Goal: Task Accomplishment & Management: Complete application form

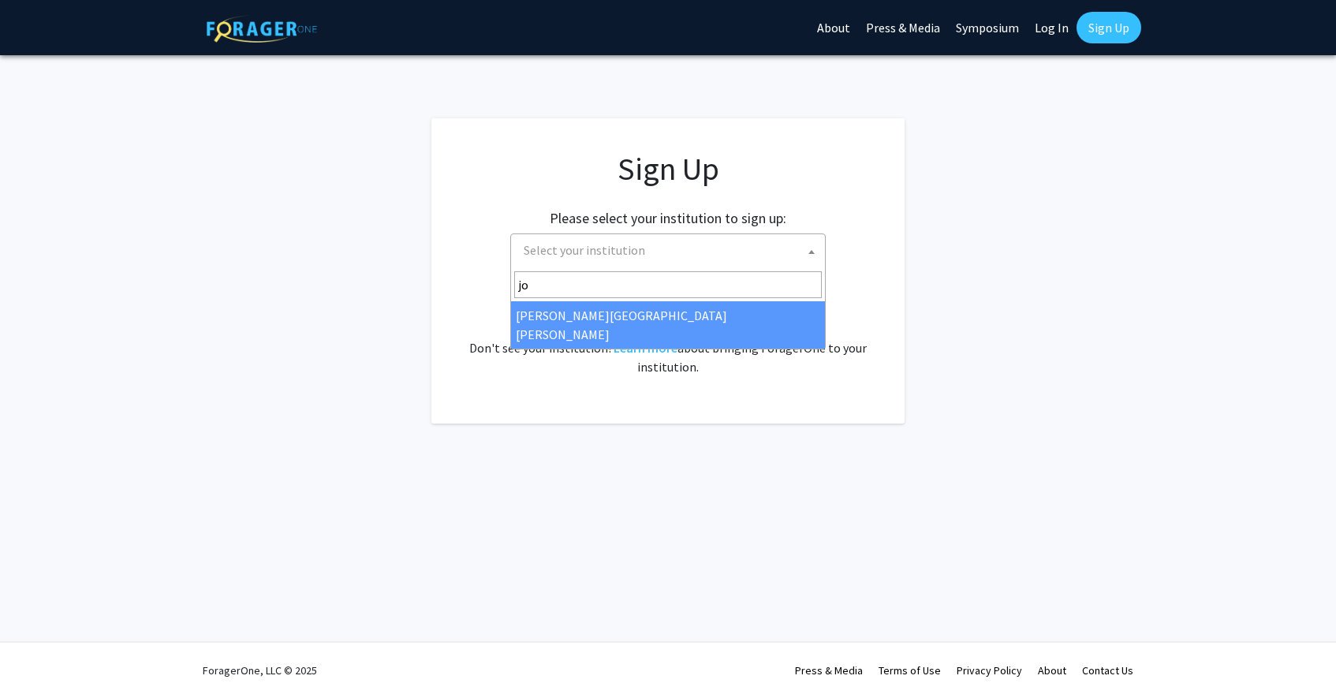
type input "joh"
select select "1"
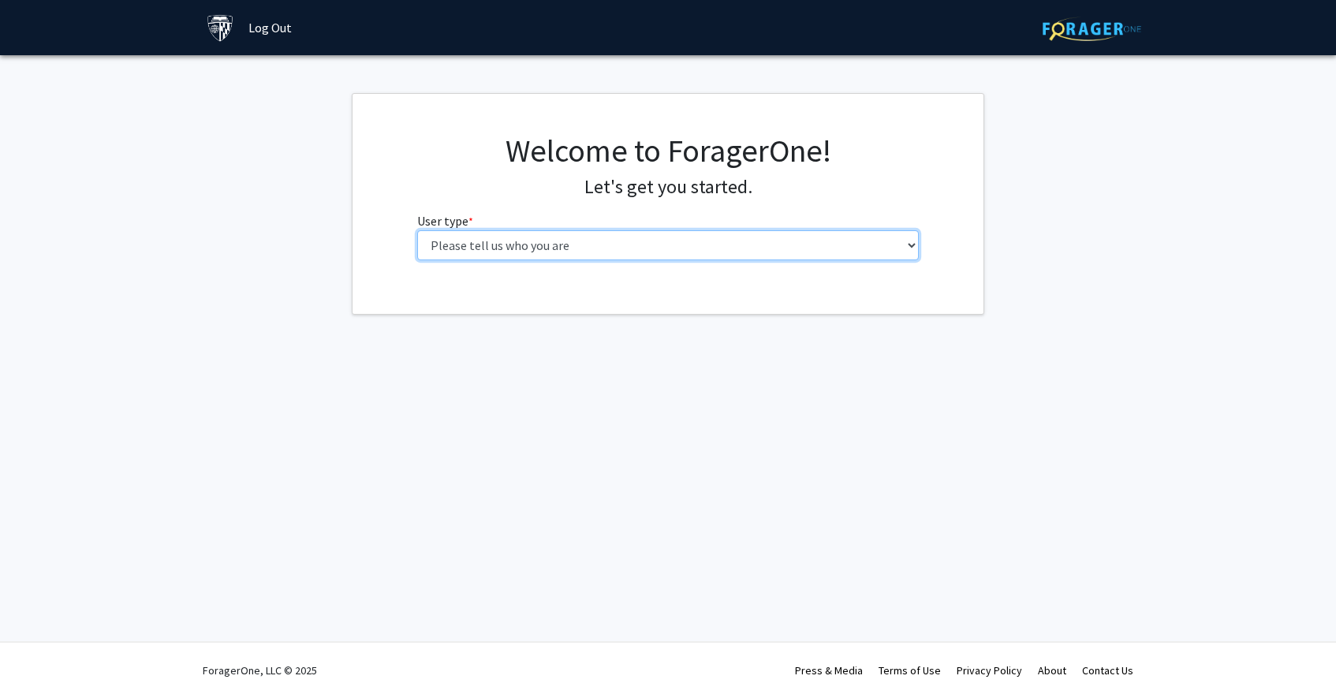
select select "1: undergrad"
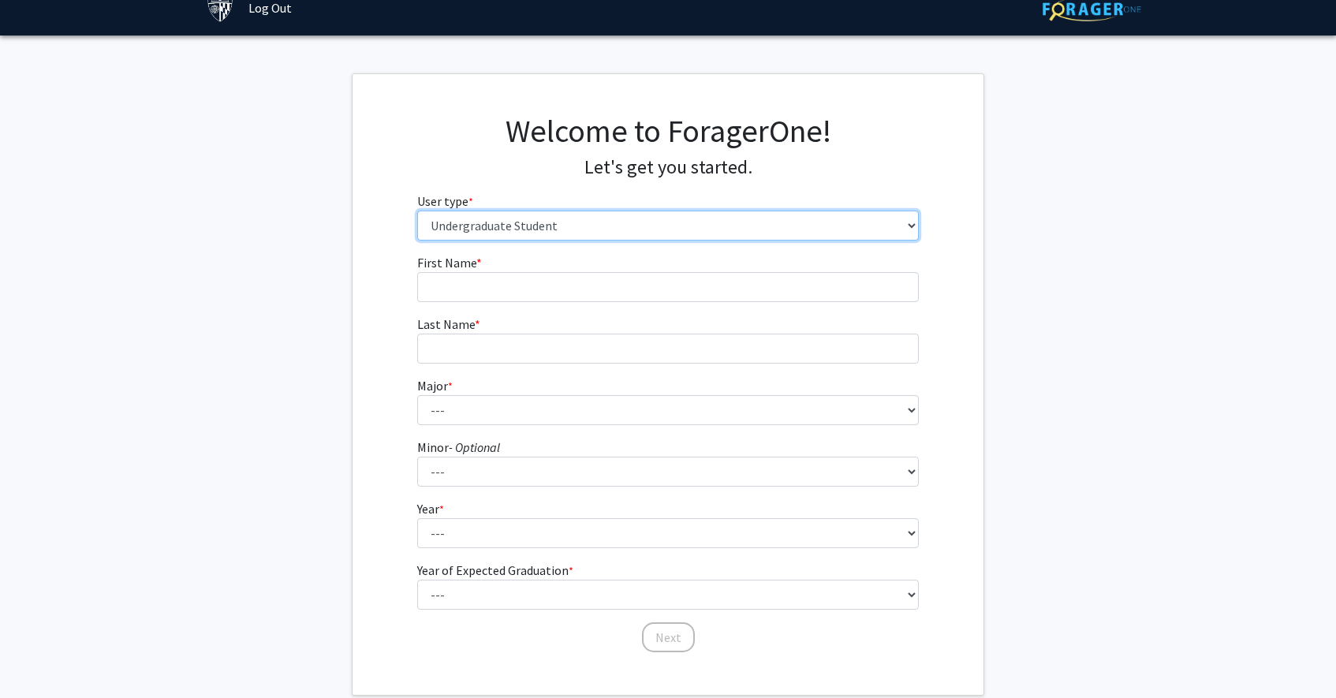
scroll to position [37, 0]
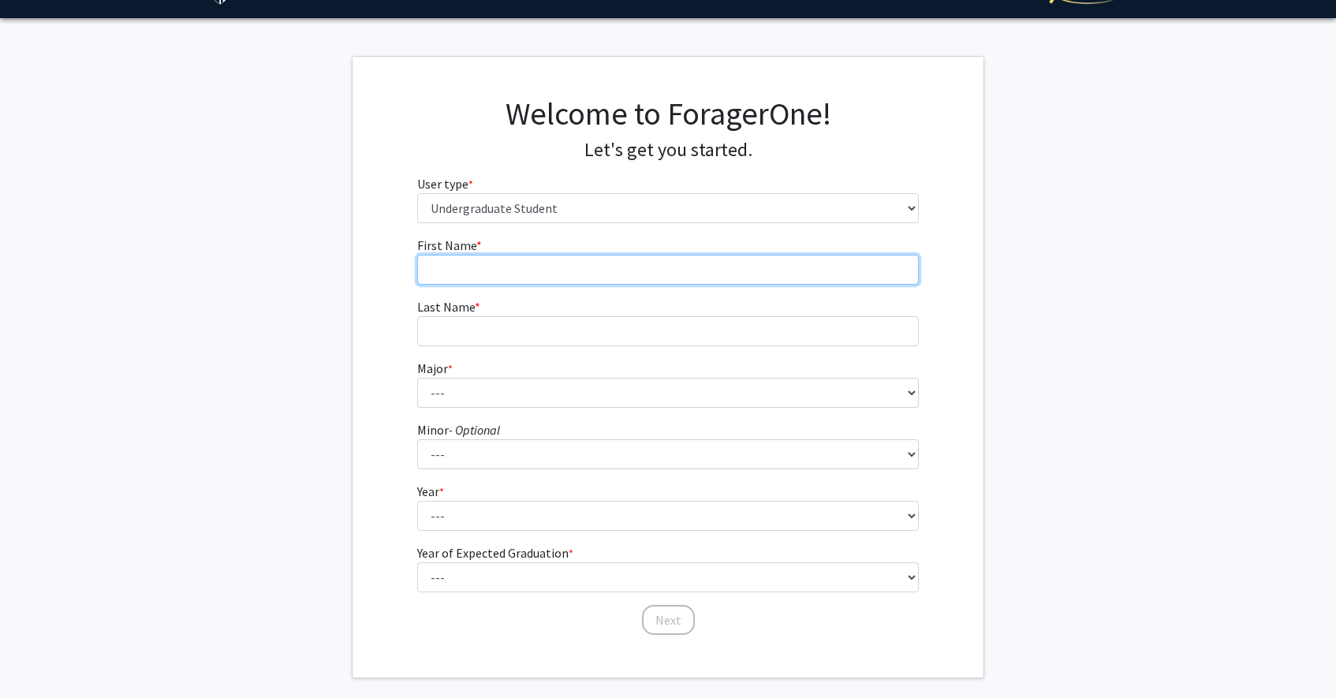
click at [542, 273] on input "First Name * required" at bounding box center [668, 270] width 502 height 30
type input "[PERSON_NAME]"
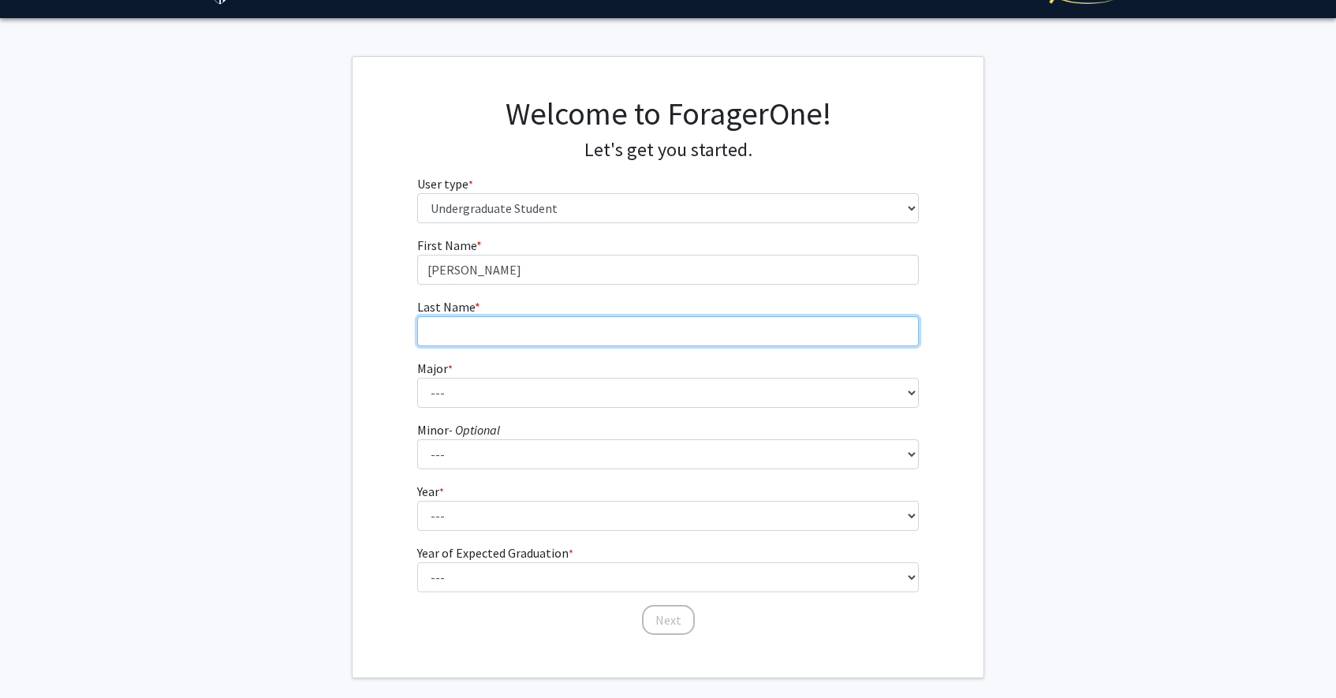
click at [539, 320] on input "Last Name * required" at bounding box center [668, 331] width 502 height 30
type input "[PERSON_NAME]"
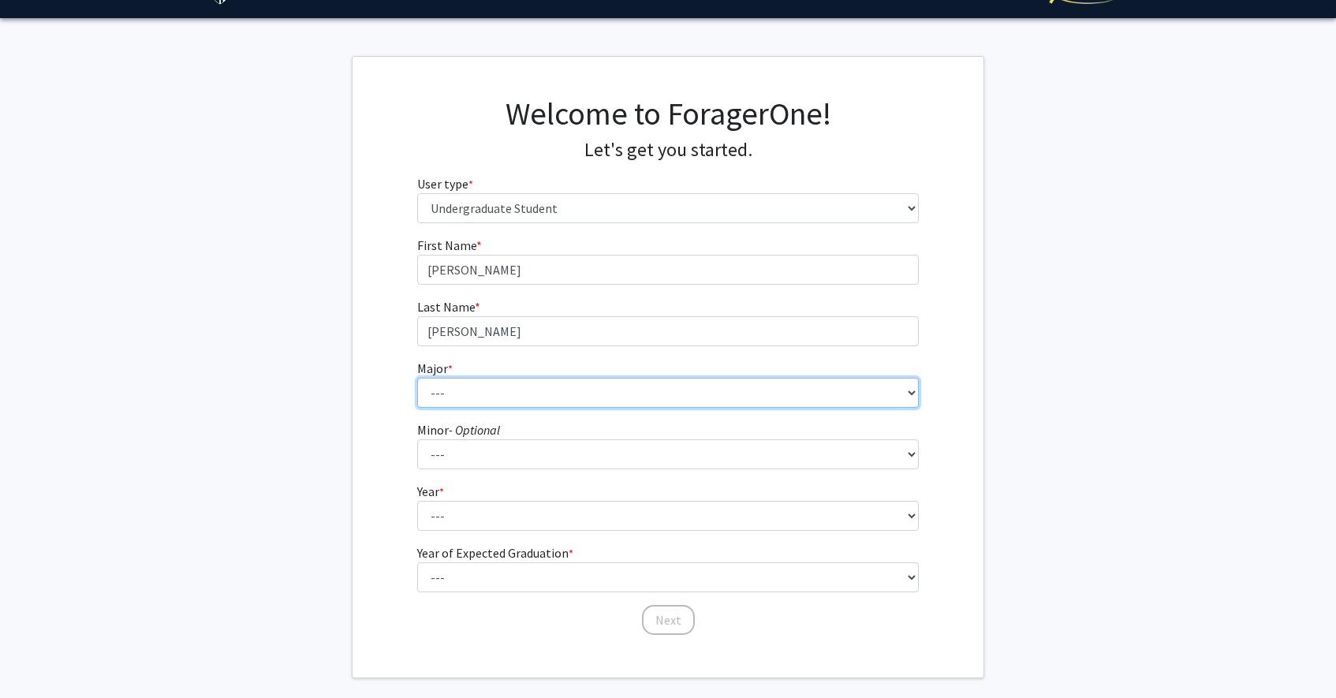
select select "55: 68"
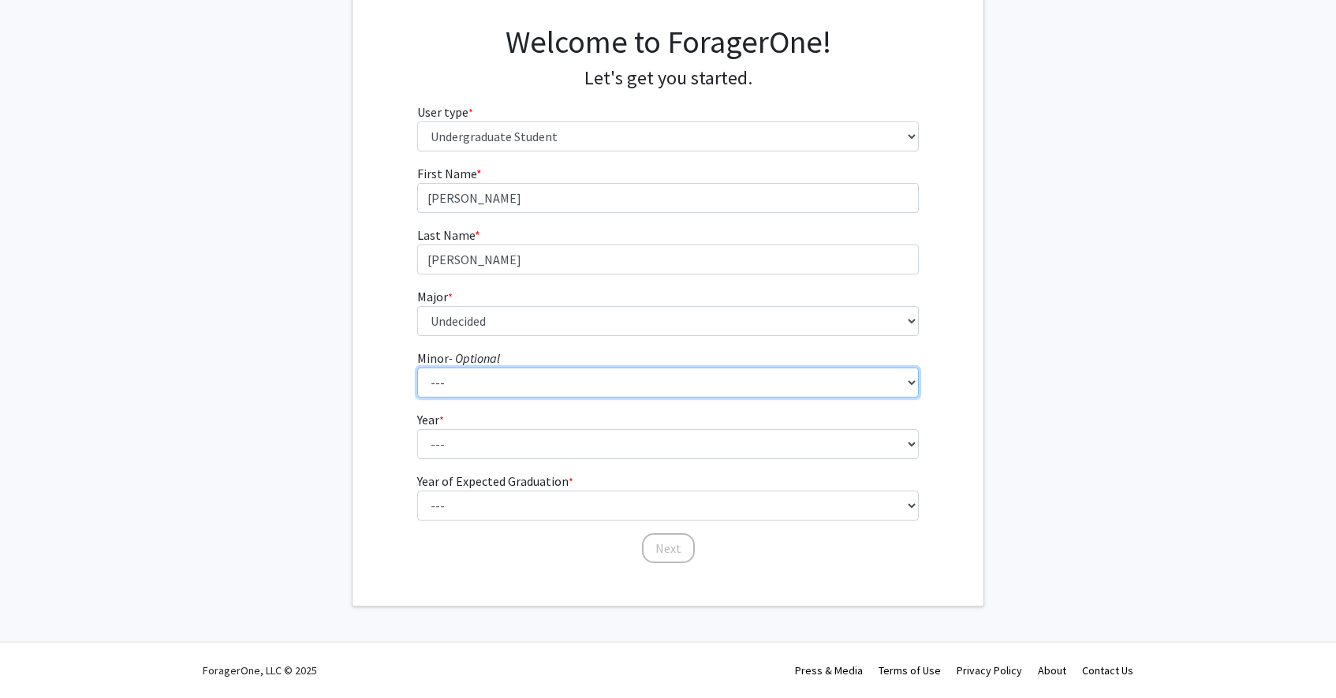
scroll to position [108, 0]
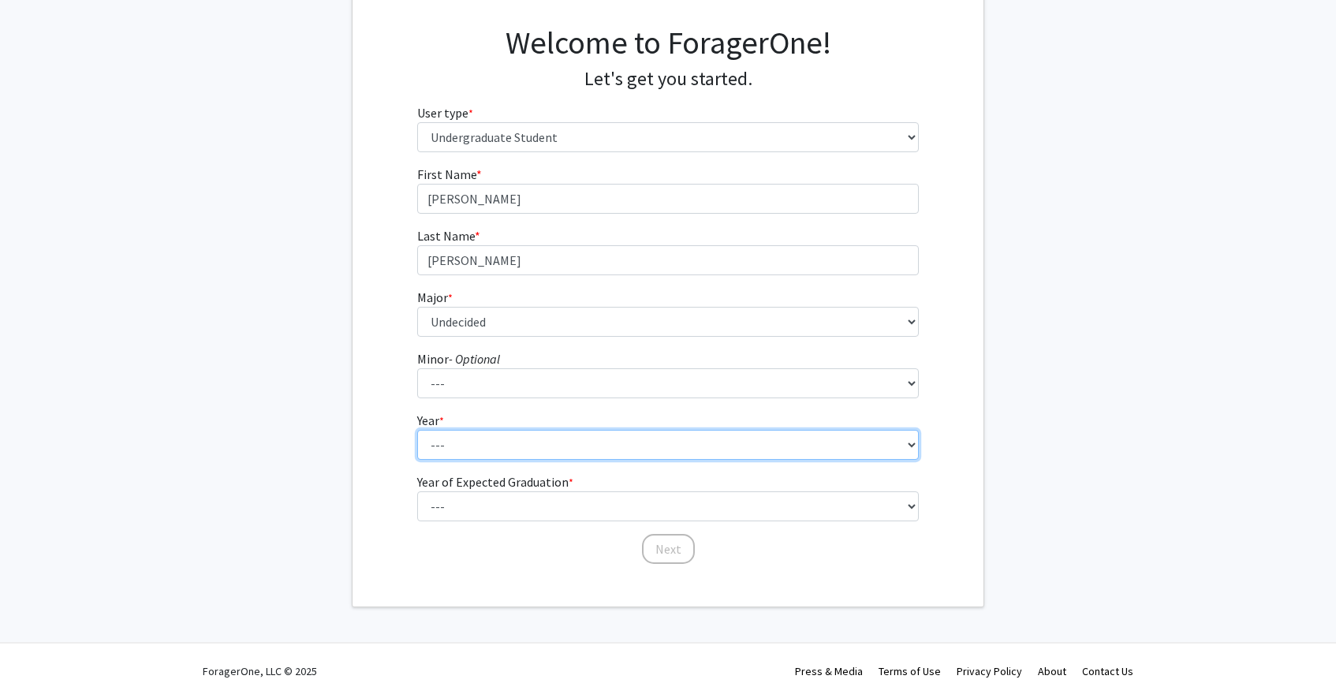
select select "1: first-year"
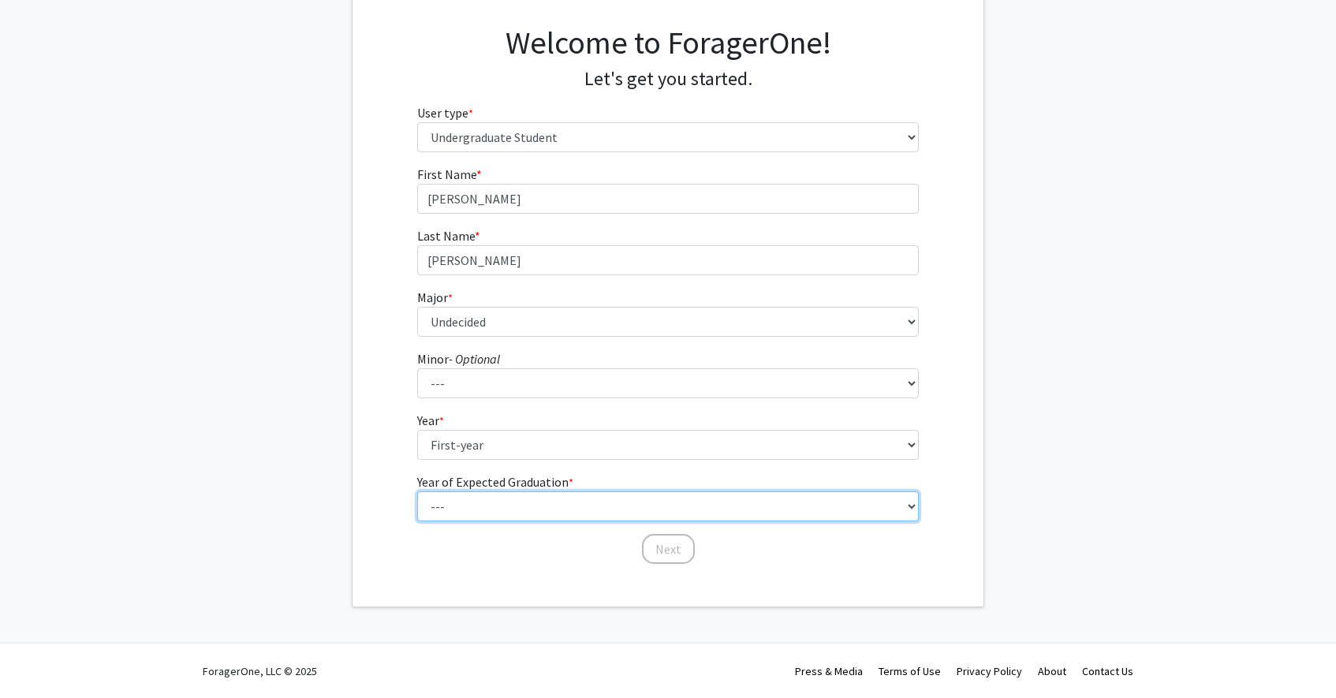
select select "5: 2029"
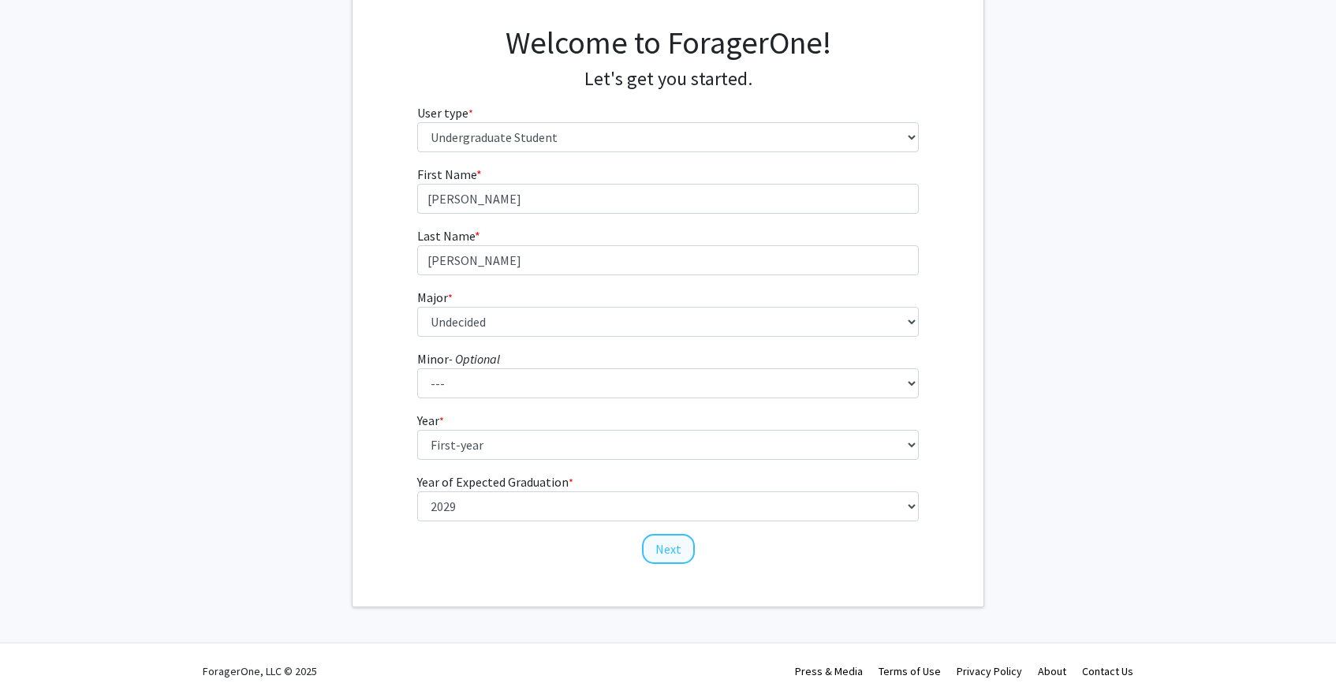
click at [665, 550] on button "Next" at bounding box center [668, 549] width 53 height 30
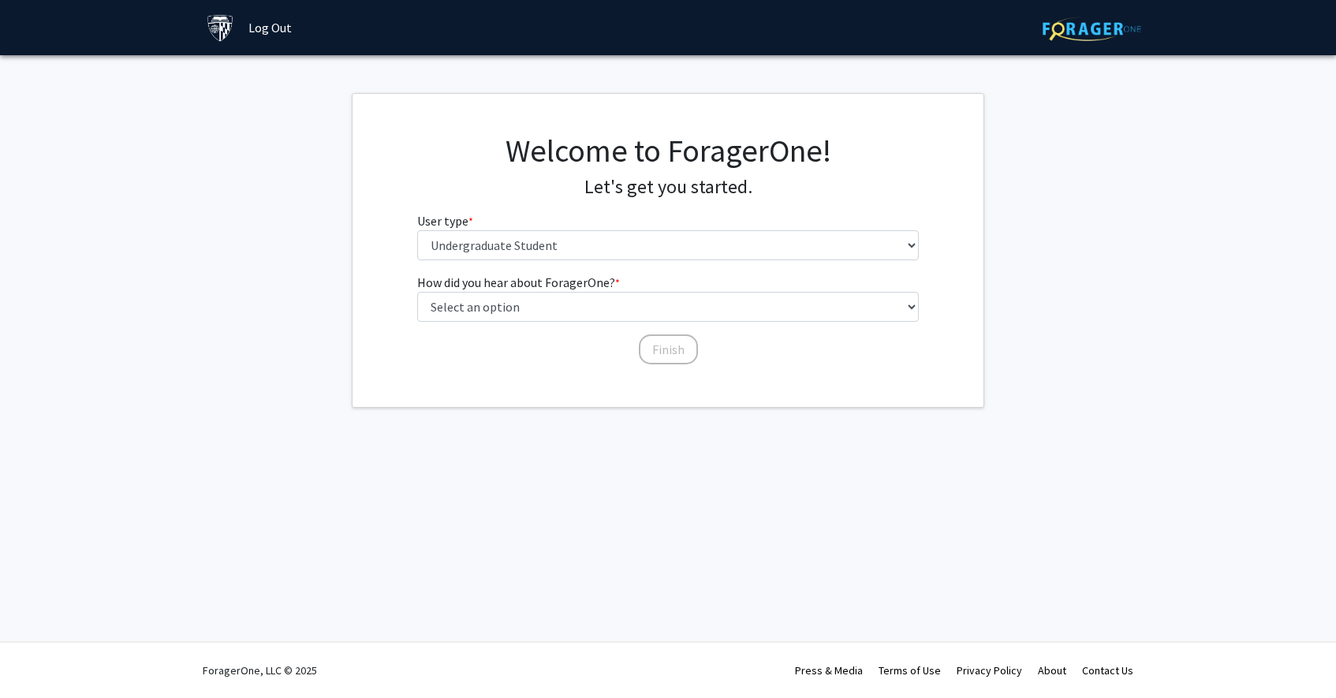
scroll to position [0, 0]
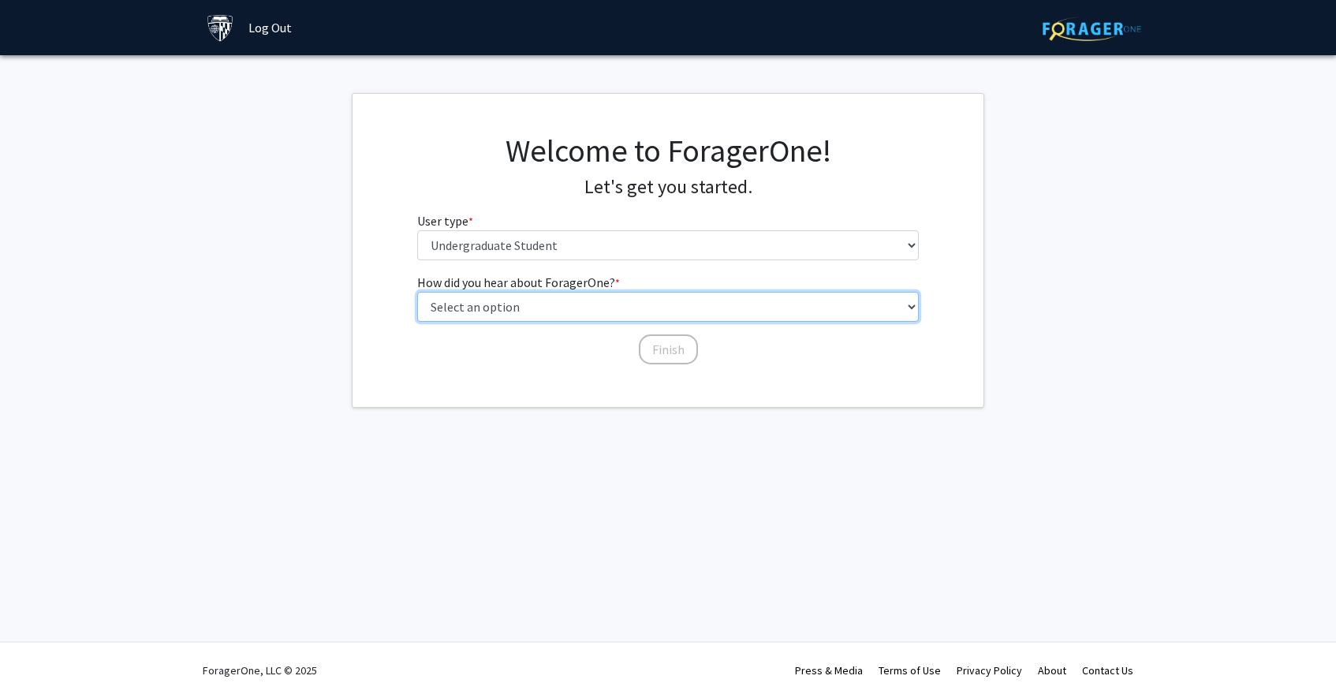
select select "3: university_website"
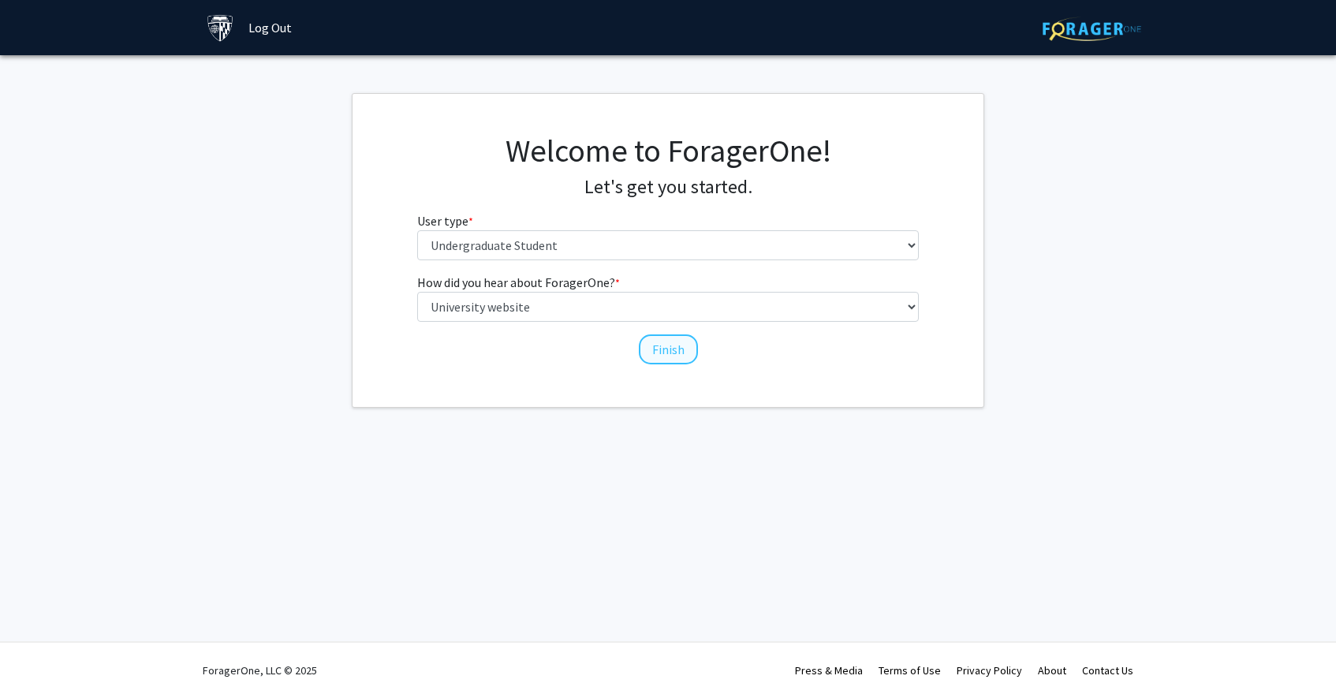
click at [662, 340] on button "Finish" at bounding box center [668, 349] width 59 height 30
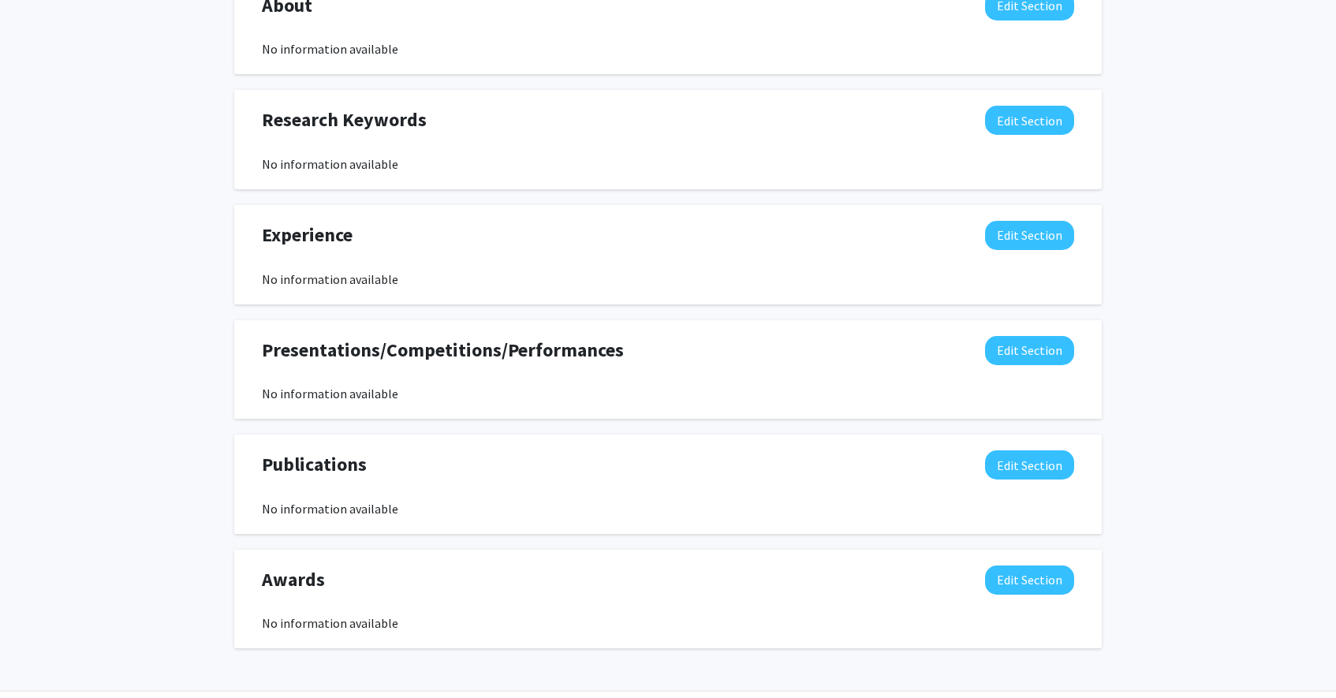
scroll to position [382, 0]
